Goal: Communication & Community: Ask a question

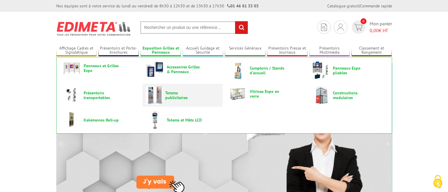
click at [172, 95] on span "Totems publicitaires" at bounding box center [182, 94] width 35 height 9
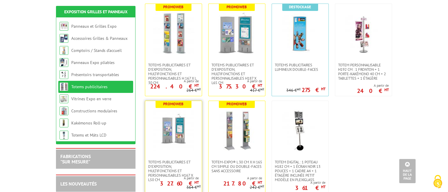
scroll to position [236, 0]
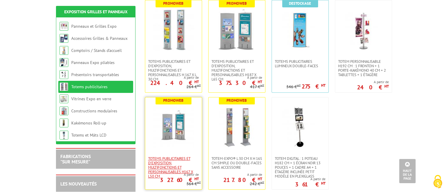
click at [175, 156] on span "Totems publicitaires et d'exposition, multifonctions et personnalisables H167 X…" at bounding box center [173, 167] width 51 height 22
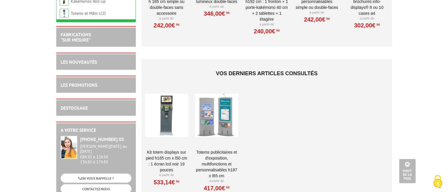
scroll to position [1208, 0]
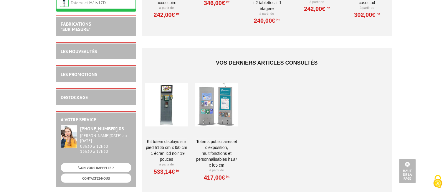
click at [173, 138] on link "Kit Totem Displays sur pied H165 cm X L50 cm : 1 écran LCD noir 19 pouces" at bounding box center [166, 150] width 43 height 24
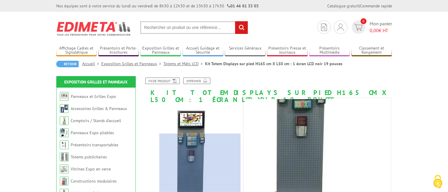
drag, startPoint x: 197, startPoint y: 159, endPoint x: 200, endPoint y: 176, distance: 17.4
click at [200, 176] on div at bounding box center [199, 165] width 81 height 65
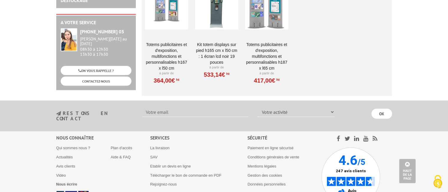
scroll to position [1246, 0]
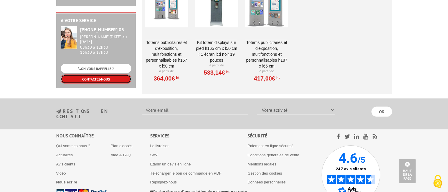
click at [95, 75] on link "CONTACTEZ-NOUS" at bounding box center [96, 79] width 71 height 9
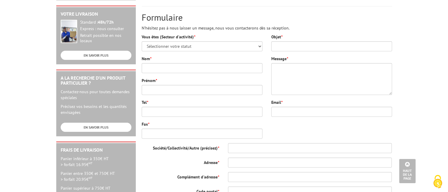
scroll to position [118, 0]
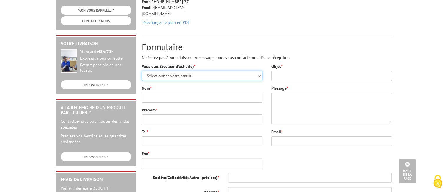
click at [188, 76] on select "Sélectionner votre statut Administrations et collectivités Magasins et commerce…" at bounding box center [202, 76] width 121 height 10
select select "878"
click at [142, 71] on select "Sélectionner votre statut Administrations et collectivités Magasins et commerce…" at bounding box center [202, 76] width 121 height 10
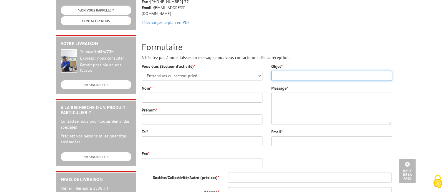
click at [288, 75] on input "Objet *" at bounding box center [331, 76] width 121 height 10
type input "Besoin presentoir produit"
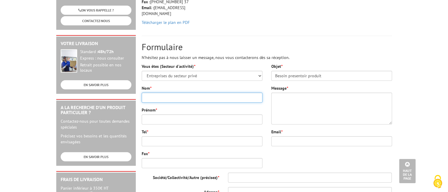
click at [239, 96] on input "Nom *" at bounding box center [202, 98] width 121 height 10
type input "roy"
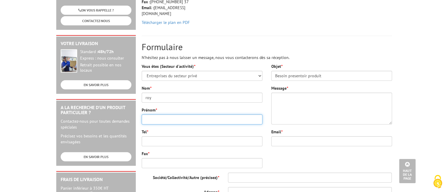
type input "johann"
type input "0613254293"
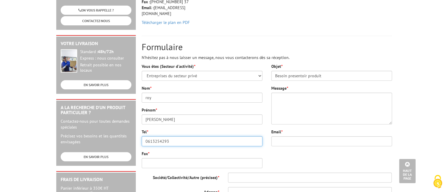
type input "johann.roy@hisense.com"
type input "Hisense"
type input "12-16 rue Sarah Bernhardt"
type input "92600"
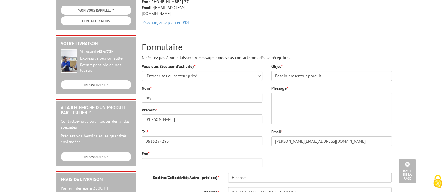
type input "Asnieres sur Seine"
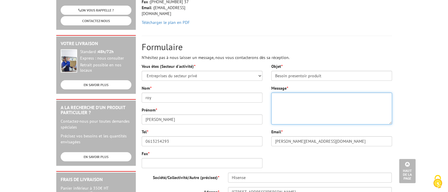
click at [323, 94] on textarea "Message *" at bounding box center [331, 109] width 121 height 32
paste textarea "Kit Totem Displays sur pied H165 cm X L50 cm : 1 écran LCD noir 19 pouces"
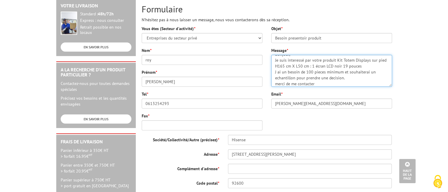
scroll to position [236, 0]
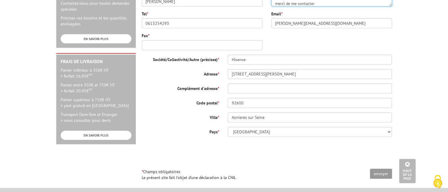
type textarea "Bonjour, Je suis interessé par votre produit Kit Totem Displays sur pied H165 c…"
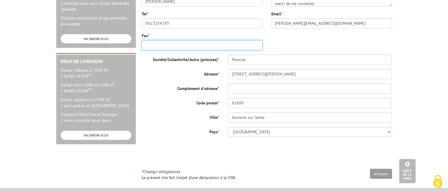
click at [237, 41] on input "Fax *" at bounding box center [202, 45] width 121 height 10
type input "0"
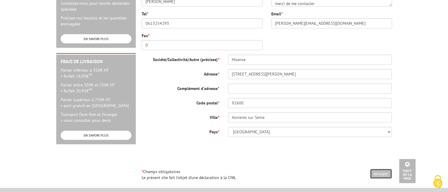
click at [381, 173] on input "envoyer" at bounding box center [381, 174] width 22 height 10
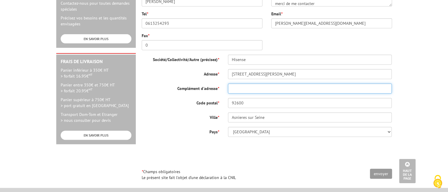
click at [259, 86] on input "Complément d'adresse *" at bounding box center [310, 88] width 164 height 10
type input "-"
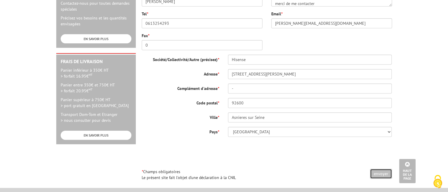
click at [385, 171] on input "envoyer" at bounding box center [381, 174] width 22 height 10
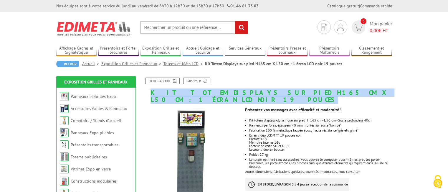
drag, startPoint x: 151, startPoint y: 93, endPoint x: 391, endPoint y: 90, distance: 239.5
click at [391, 90] on h1 "Kit Totem Displays sur pied H165 cm X L50 cm : 1 écran LCD noir 19 pouces" at bounding box center [266, 90] width 259 height 26
copy h1 "Kit Totem Displays sur pied H165 cm X L50 cm : 1 écran LCD noir 19 pouces"
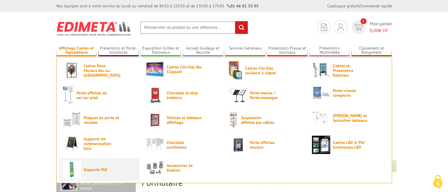
click at [87, 171] on span "Supports PLV" at bounding box center [101, 169] width 35 height 5
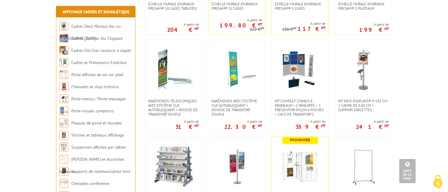
scroll to position [471, 0]
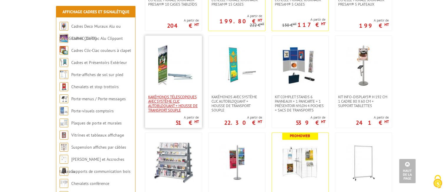
click at [166, 100] on span "Kakémonos télescopiques avec système clic autobloquant + housse de transport so…" at bounding box center [173, 104] width 51 height 18
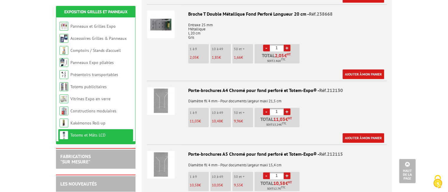
scroll to position [766, 0]
